Goal: Communication & Community: Answer question/provide support

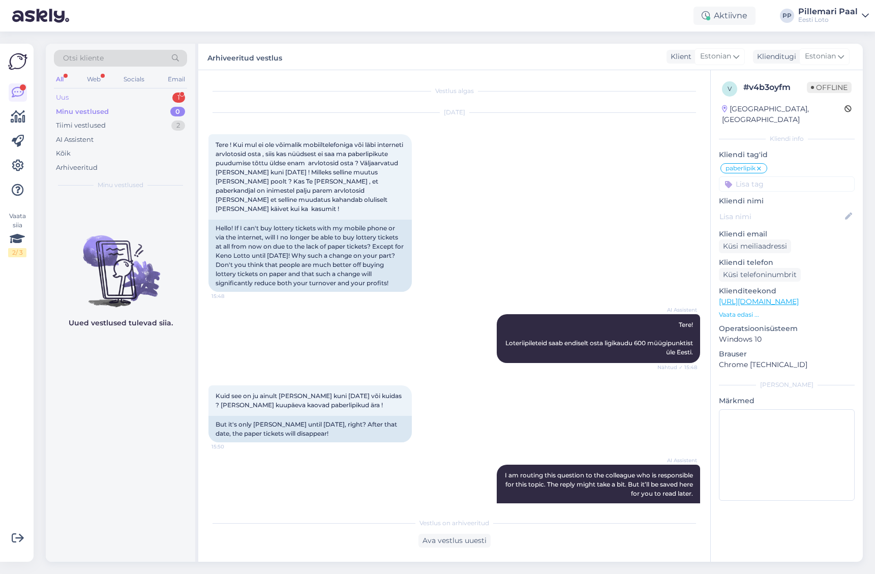
scroll to position [636, 0]
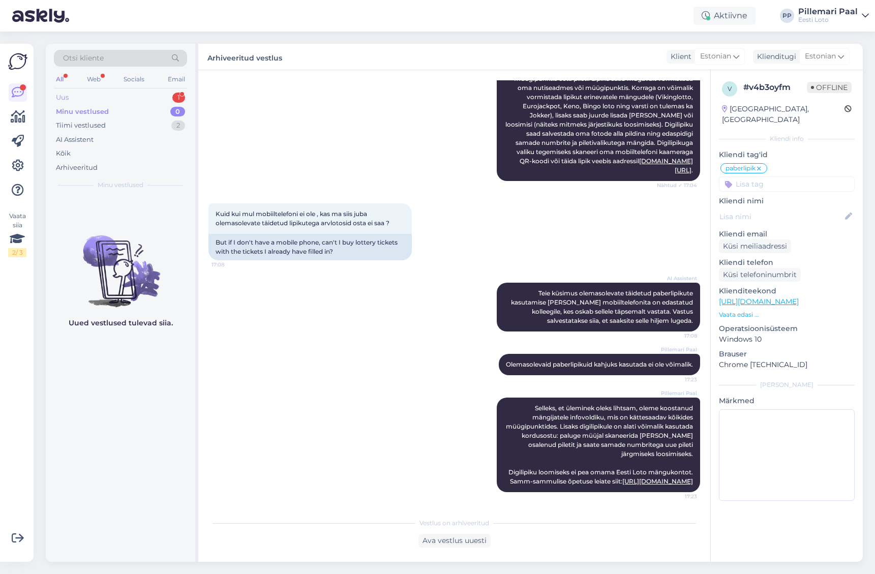
click at [89, 99] on div "Uus 1" at bounding box center [120, 97] width 133 height 14
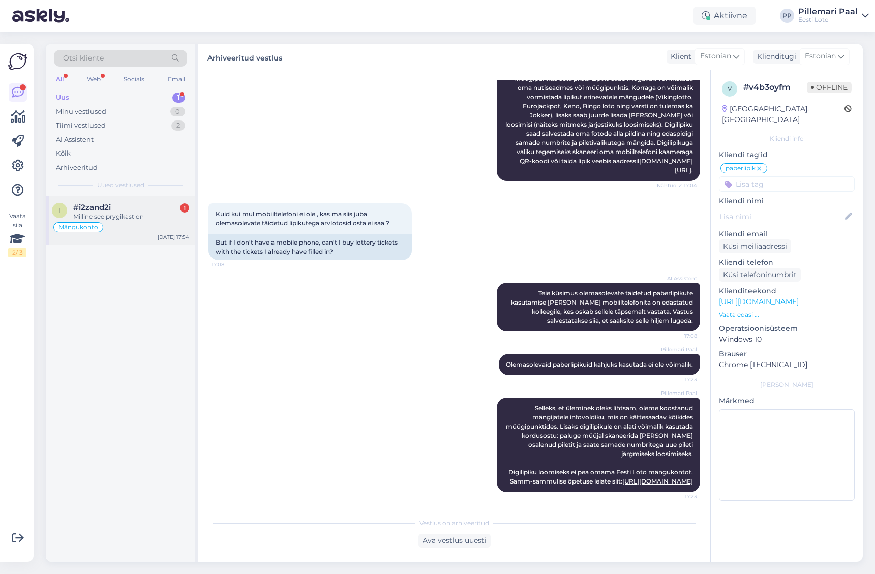
click at [147, 207] on div "#i2zand2i 1" at bounding box center [131, 207] width 116 height 9
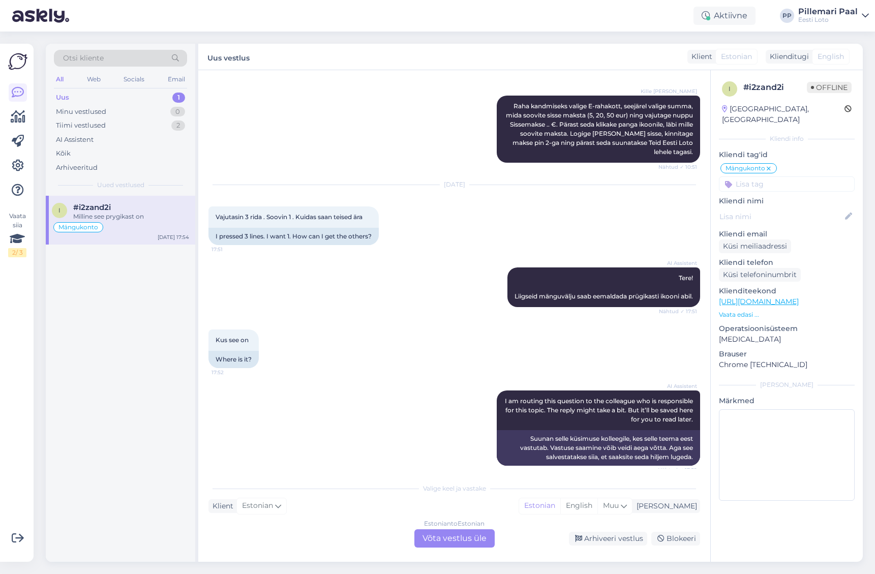
scroll to position [1330, 0]
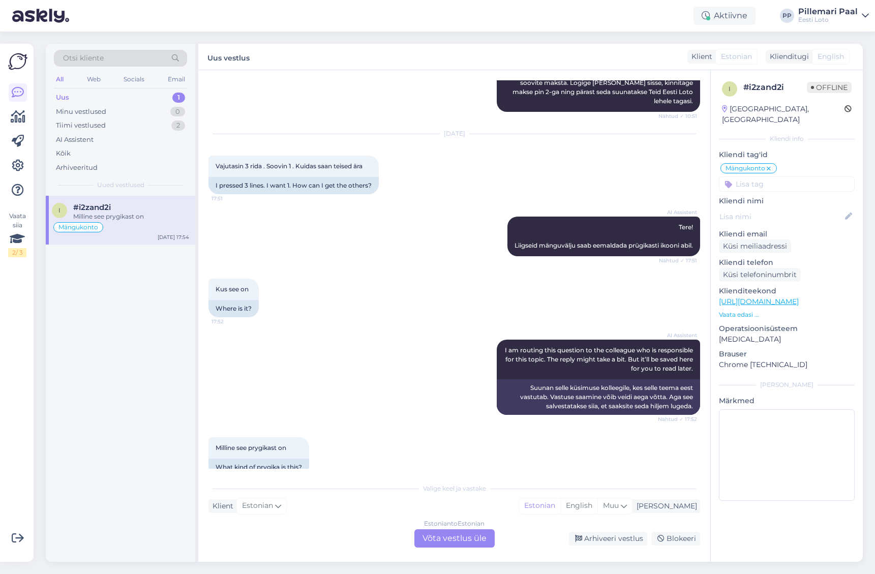
click at [452, 536] on div "Estonian to Estonian Võta vestlus üle" at bounding box center [454, 538] width 80 height 18
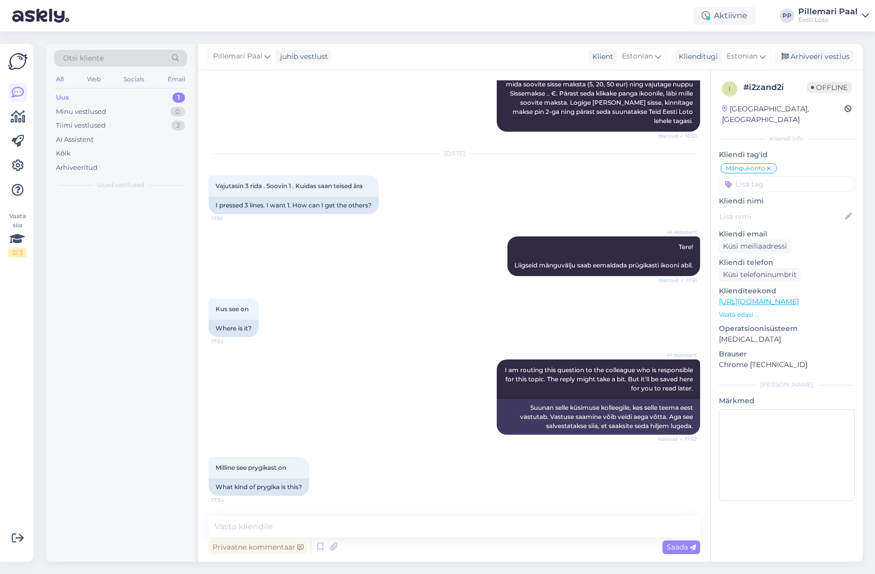
scroll to position [1292, 0]
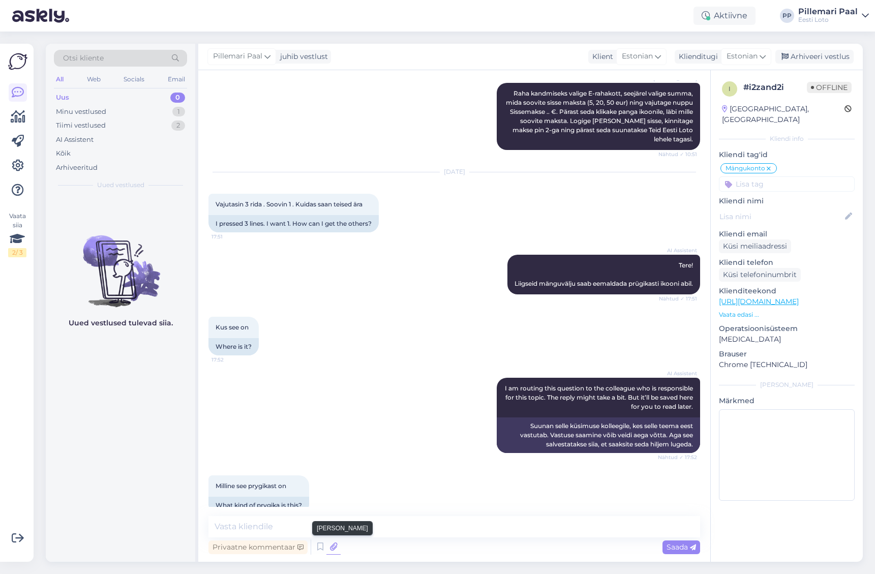
click at [335, 546] on icon at bounding box center [333, 546] width 14 height 15
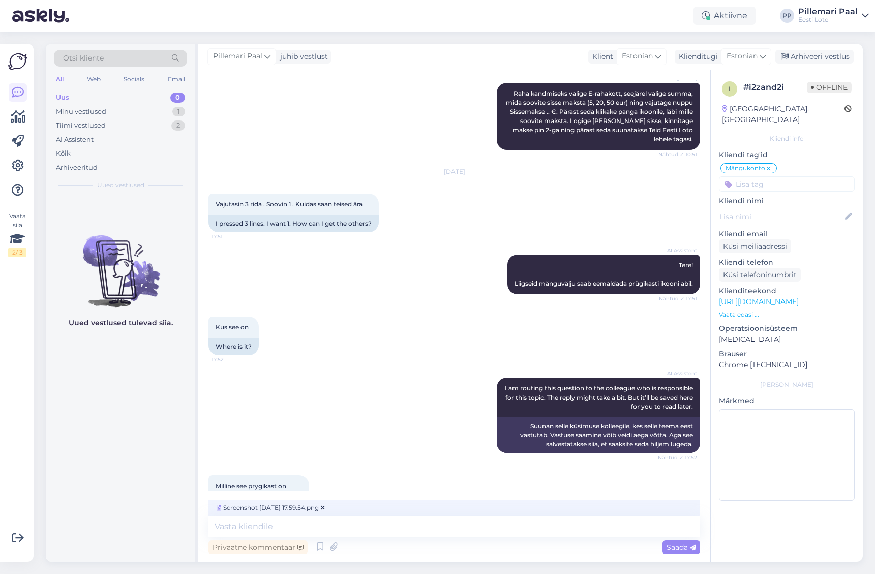
scroll to position [1308, 0]
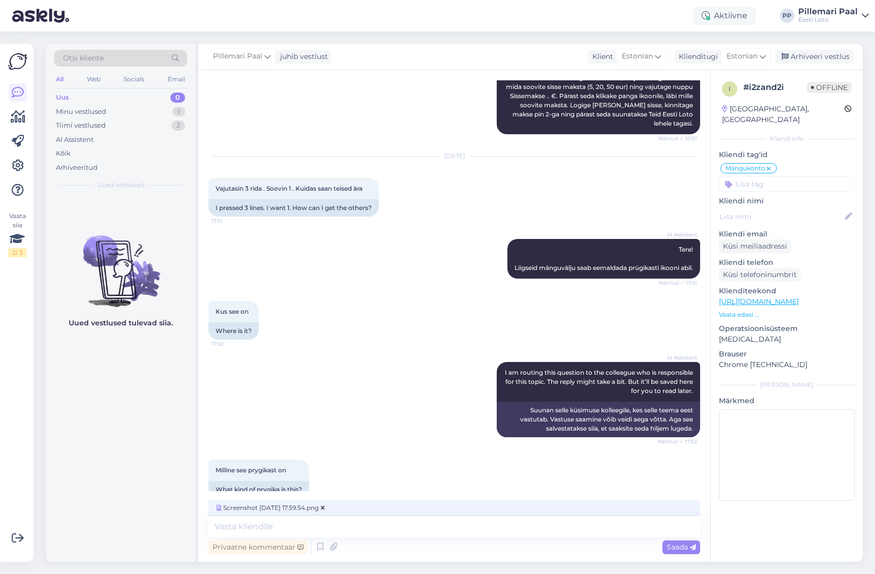
click at [680, 550] on span "Saada" at bounding box center [681, 546] width 29 height 9
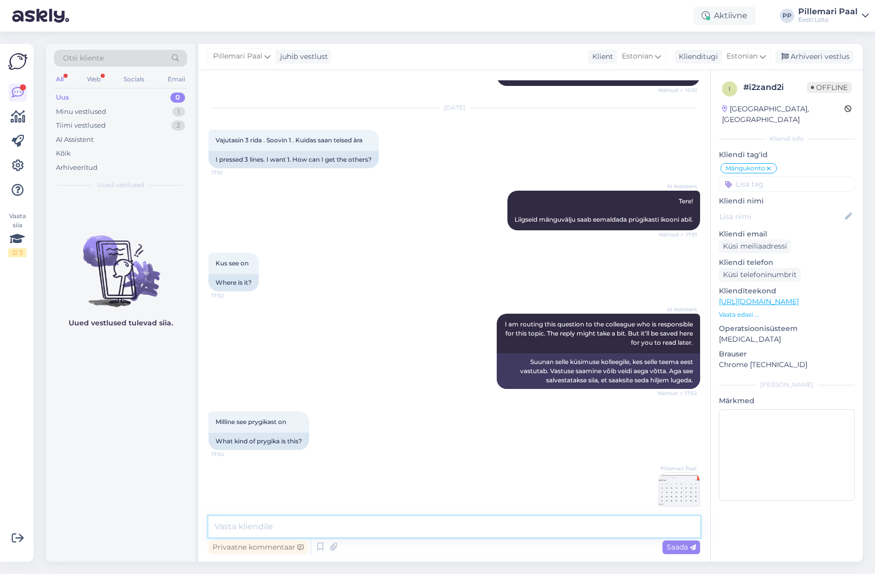
click at [442, 532] on textarea at bounding box center [454, 526] width 492 height 21
click at [370, 527] on textarea "Prügikasti ikoon on mänguväljaku paremas üleval servas." at bounding box center [454, 526] width 492 height 21
click at [381, 526] on textarea "Prügikasti ikoon on mänguväljaku üleval servas." at bounding box center [454, 526] width 492 height 21
click at [433, 527] on textarea "Prügikasti ikoon on mänguväljaku üleval paremas servas." at bounding box center [454, 526] width 492 height 21
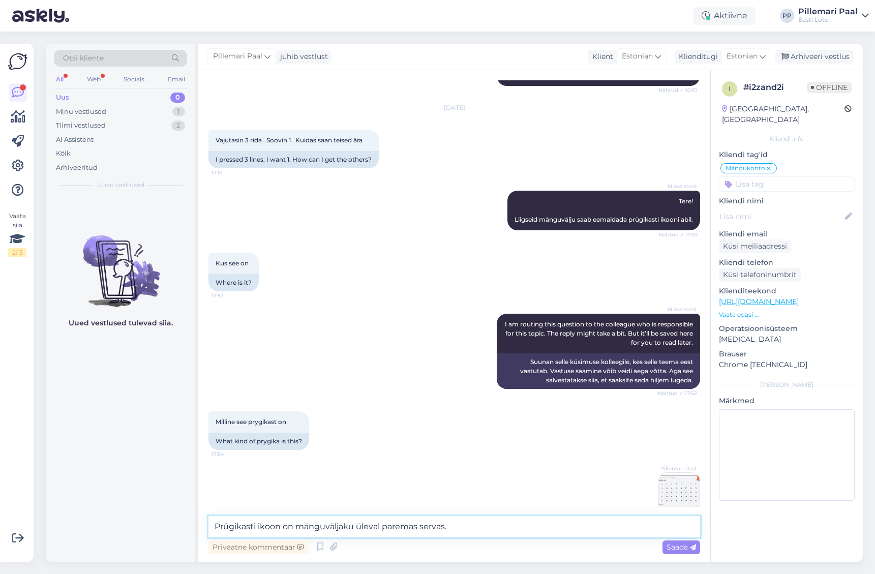
click at [433, 527] on textarea "Prügikasti ikoon on mänguväljaku üleval paremas servas." at bounding box center [454, 526] width 492 height 21
click at [285, 526] on textarea "Prügikasti ikoon on mänguväljaku üleval paremas nurgas." at bounding box center [454, 526] width 492 height 21
click at [501, 534] on textarea "Prügikasti ikoon asub mänguväljaku üleval paremas nurgas." at bounding box center [454, 526] width 492 height 21
type textarea "Prügikasti ikoon asub mänguväljaku üleval paremas nurgas."
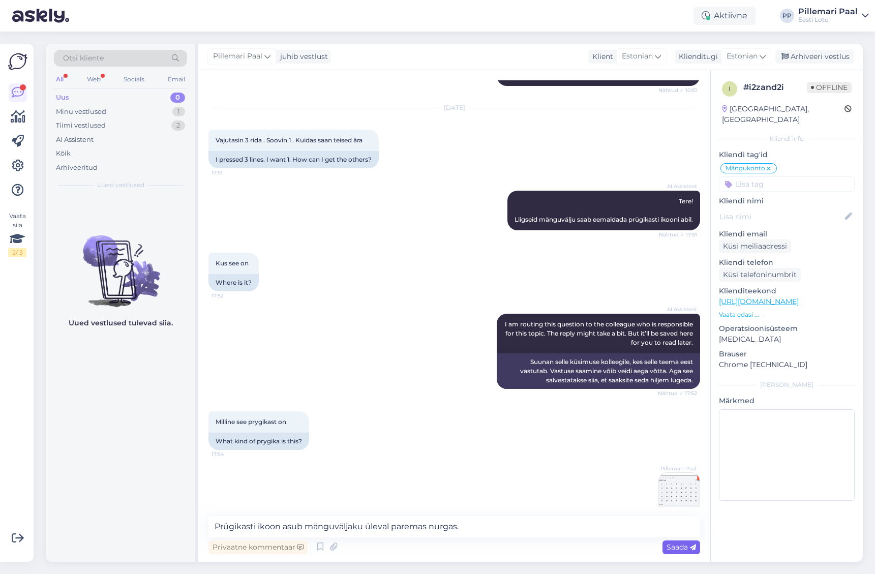
click at [671, 547] on span "Saada" at bounding box center [681, 546] width 29 height 9
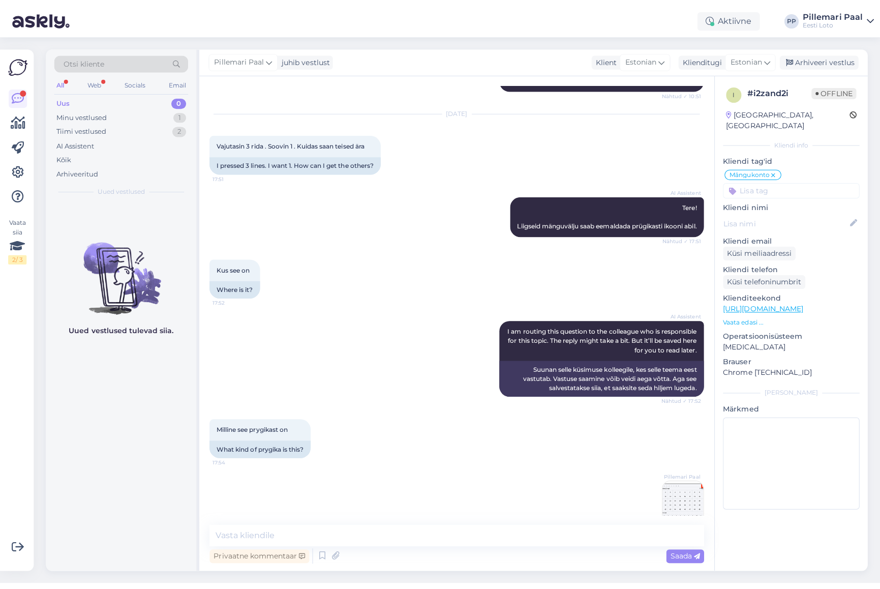
scroll to position [1400, 0]
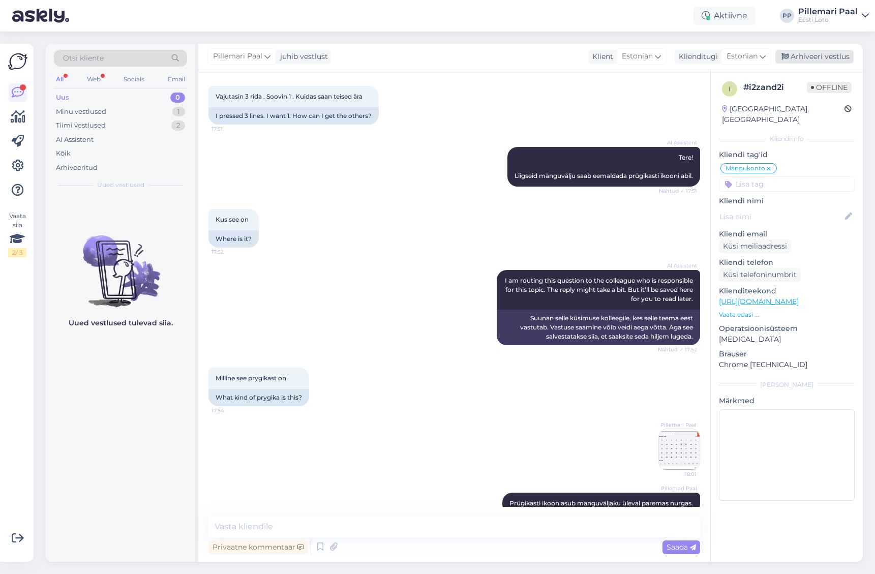
click at [808, 56] on div "Arhiveeri vestlus" at bounding box center [814, 57] width 78 height 14
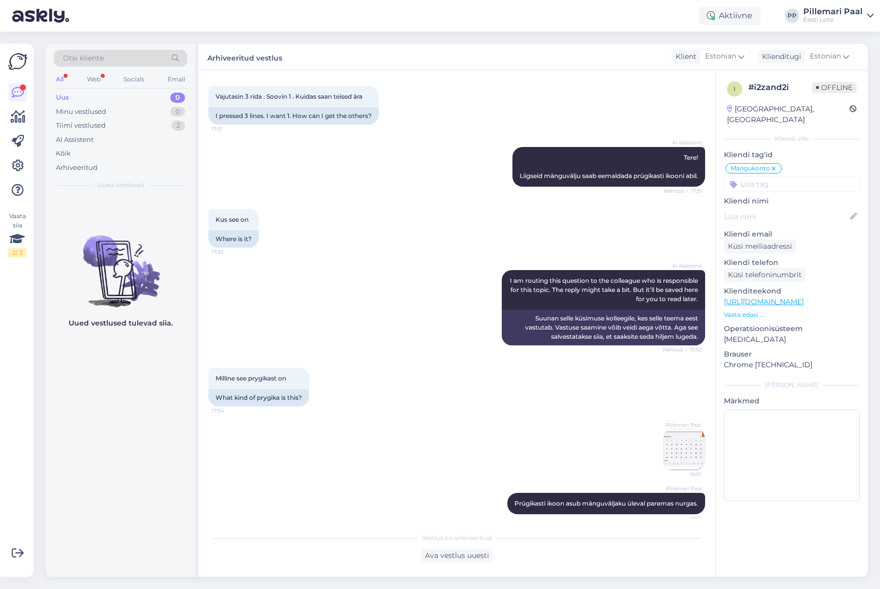
scroll to position [1388, 0]
